Goal: Task Accomplishment & Management: Complete application form

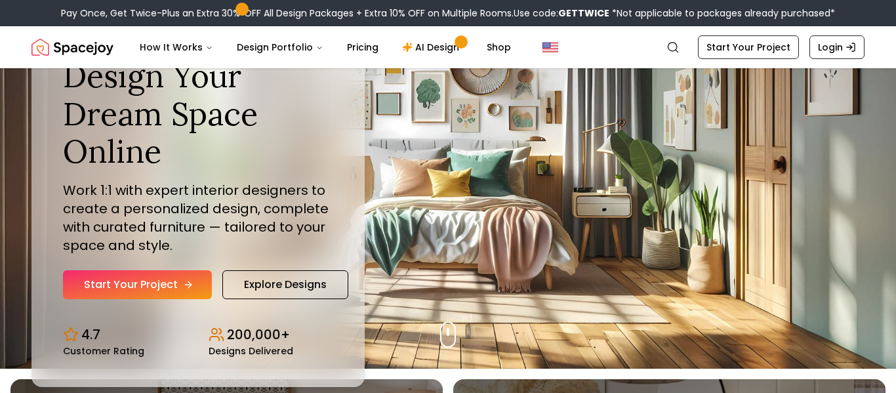
click at [168, 274] on link "Start Your Project" at bounding box center [137, 284] width 149 height 29
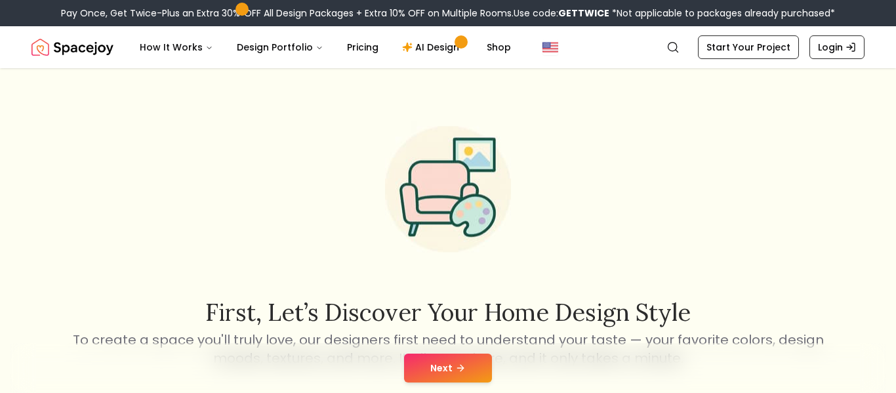
click at [413, 359] on button "Next" at bounding box center [448, 368] width 88 height 29
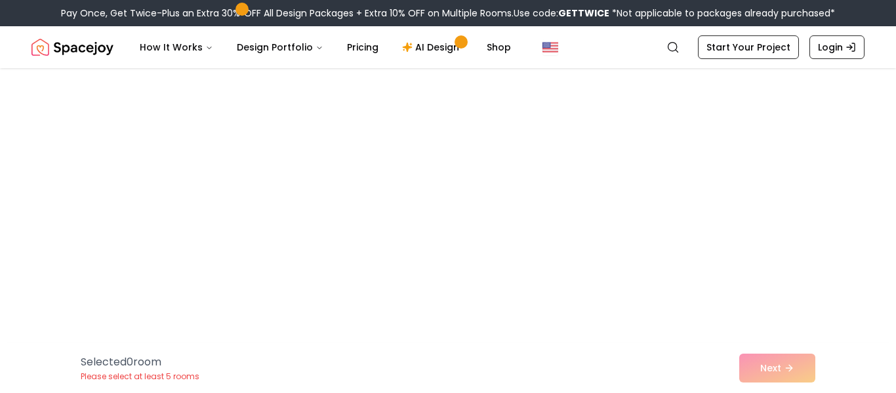
scroll to position [2748, 0]
